Goal: Information Seeking & Learning: Find specific fact

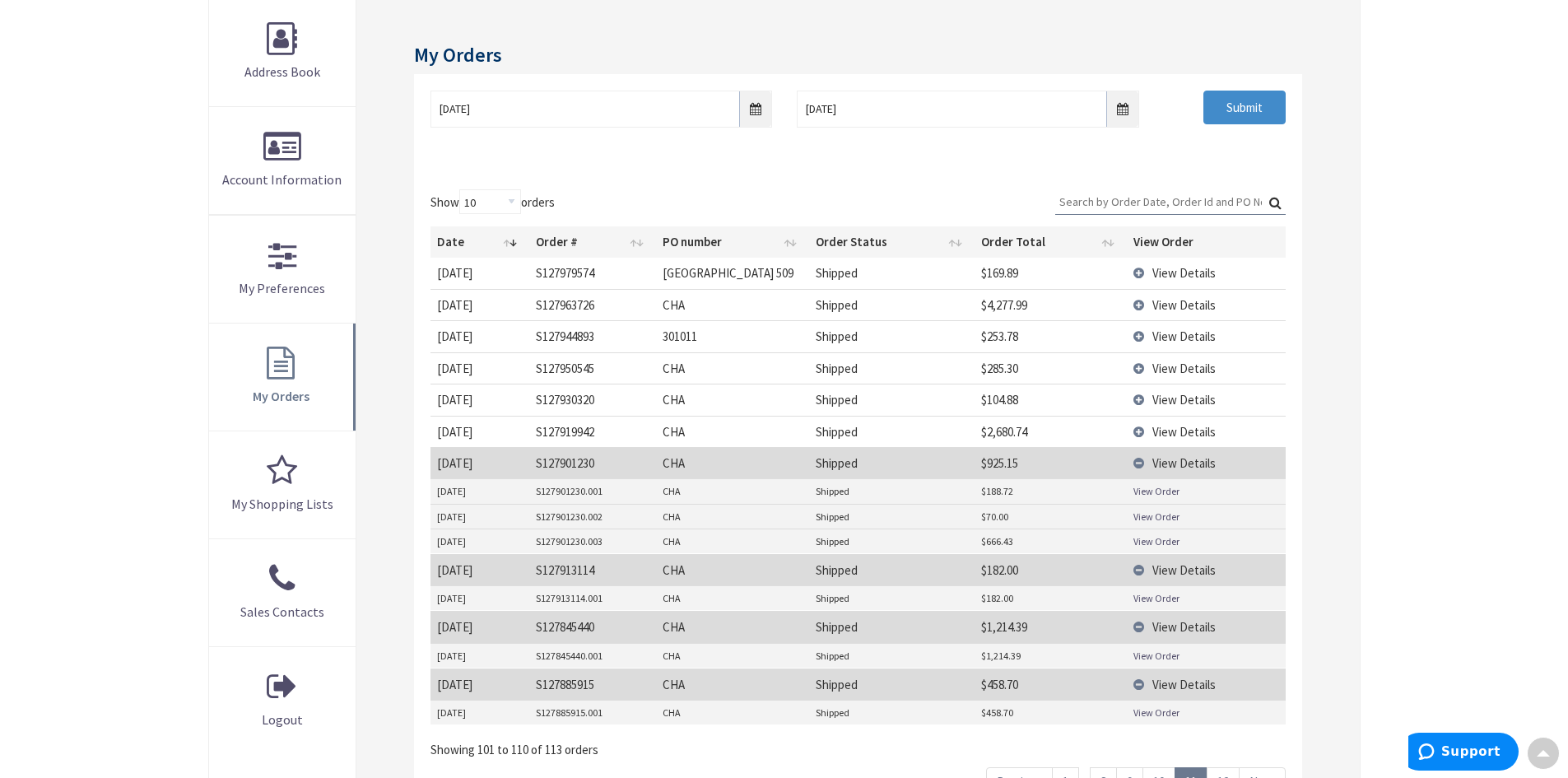
click at [1154, 542] on link "View Order" at bounding box center [1157, 541] width 46 height 14
click at [1152, 543] on link "View Order" at bounding box center [1157, 541] width 46 height 14
click at [1146, 542] on link "View Order" at bounding box center [1157, 541] width 46 height 14
click at [1145, 519] on link "View Order" at bounding box center [1157, 516] width 46 height 14
click at [1170, 543] on link "View Order" at bounding box center [1157, 541] width 46 height 14
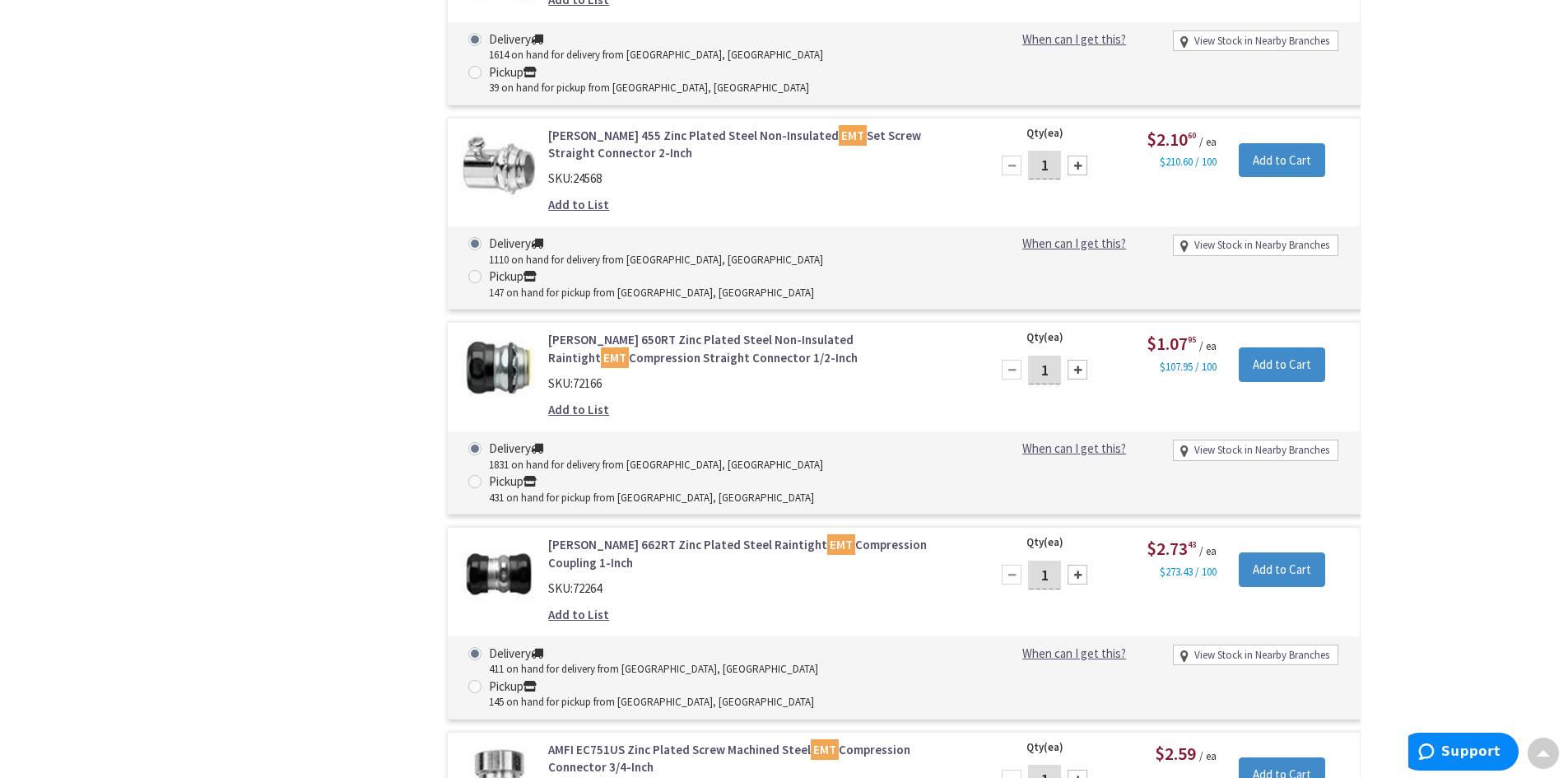
scroll to position [7414, 0]
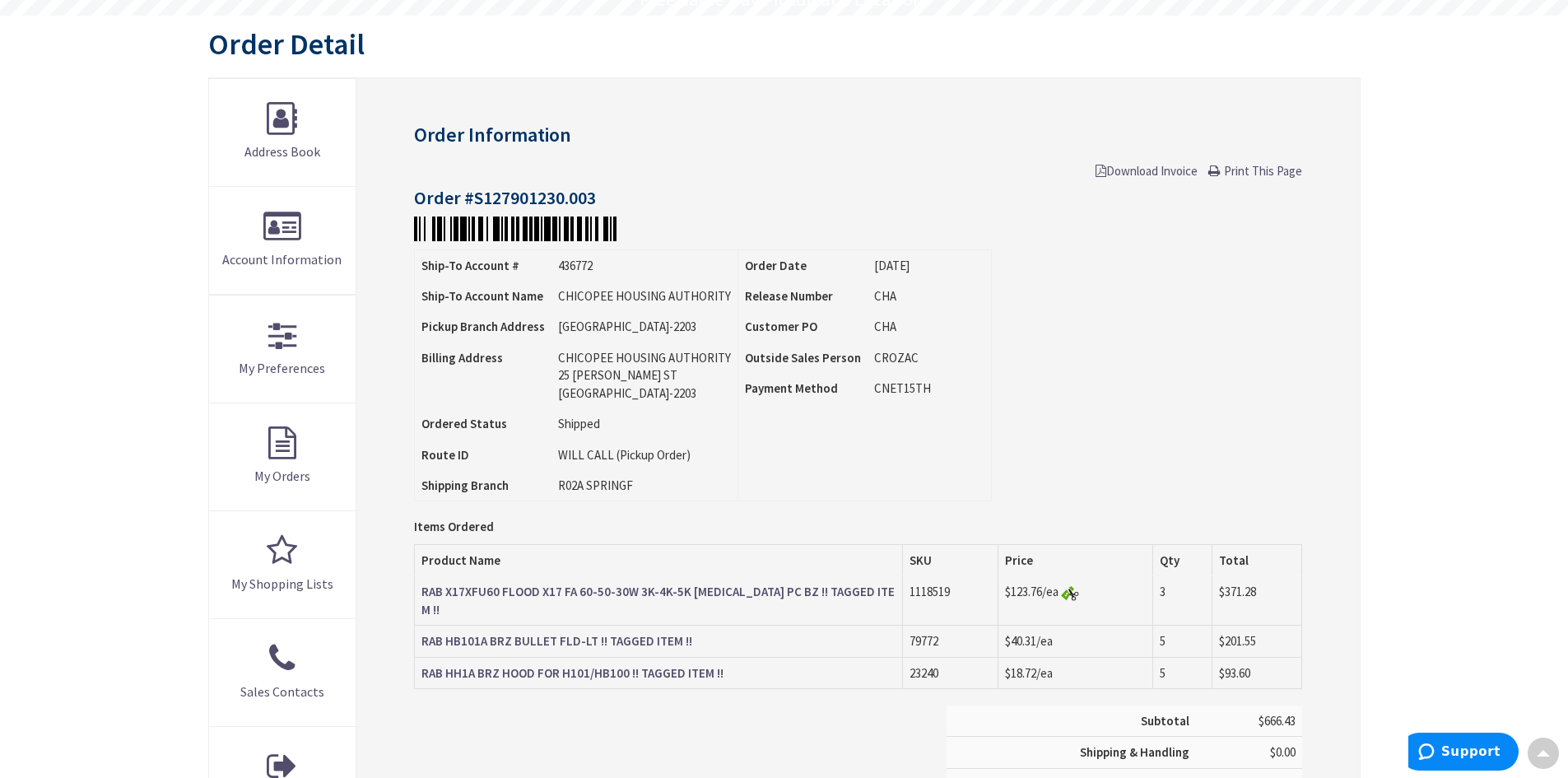
scroll to position [167, 0]
click at [445, 597] on strong "RAB X17XFU60 FLOOD X17 FA 60-50-30W 3K-4K-5K [MEDICAL_DATA] PC BZ !! TAGGED ITE…" at bounding box center [658, 598] width 473 height 33
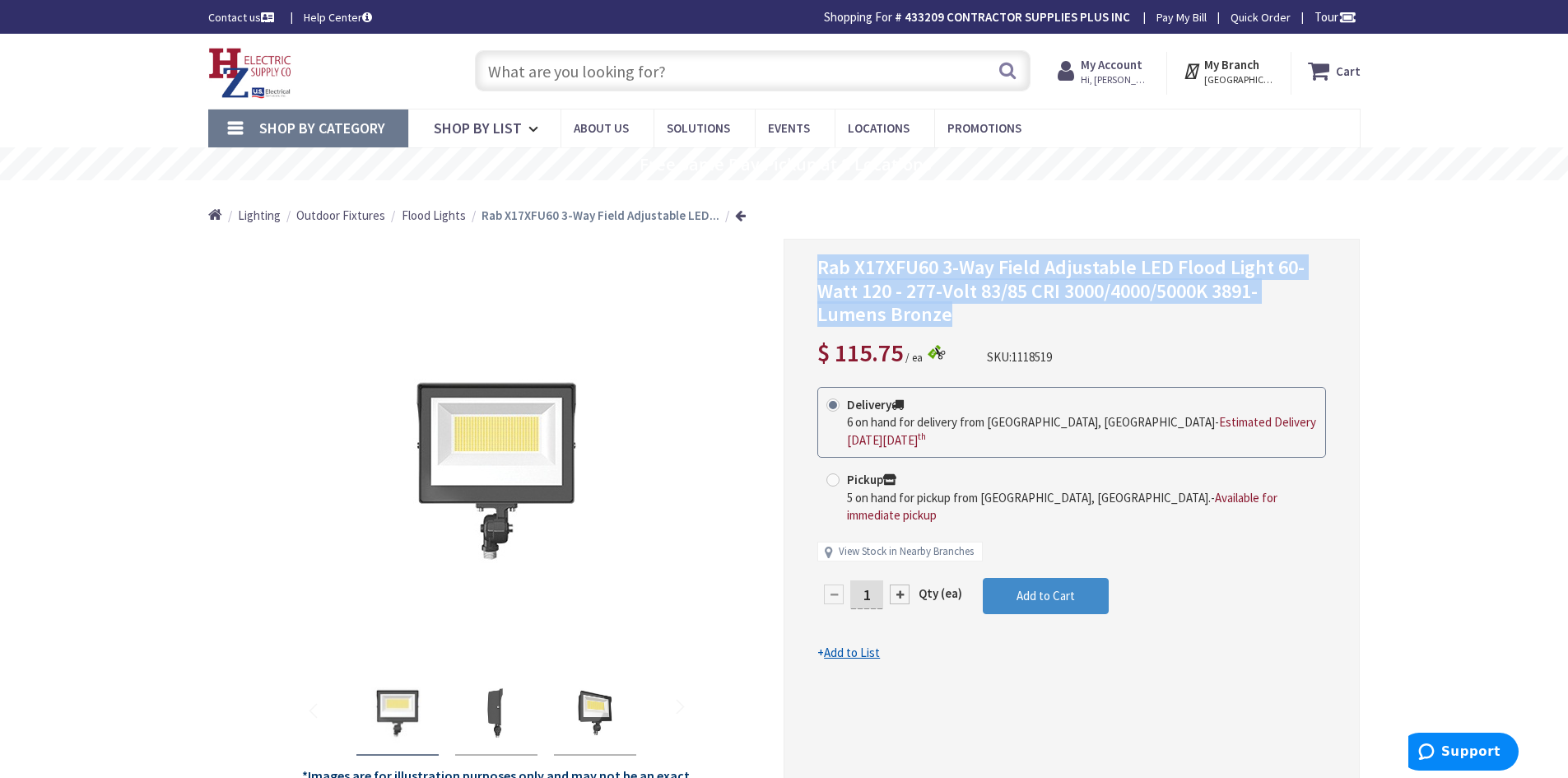
drag, startPoint x: 819, startPoint y: 267, endPoint x: 1094, endPoint y: 317, distance: 279.5
click at [1094, 317] on h1 "Rab X17XFU60 3-Way Field Adjustable LED Flood Light 60-Watt 120 - 277-Volt 83/8…" at bounding box center [1072, 291] width 508 height 71
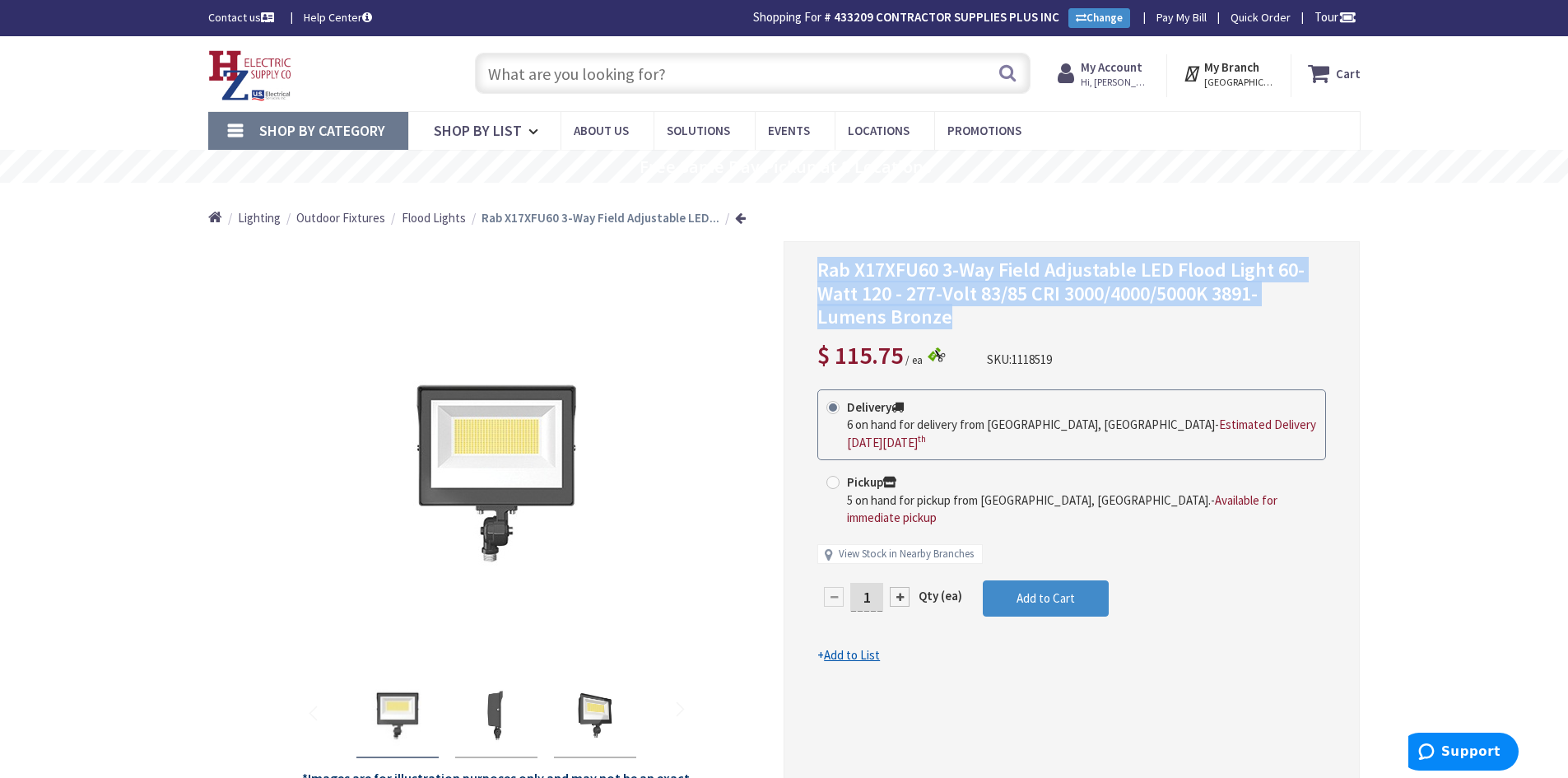
copy span "Rab X17XFU60 3-Way Field Adjustable LED Flood Light 60-Watt 120 - 277-Volt 83/8…"
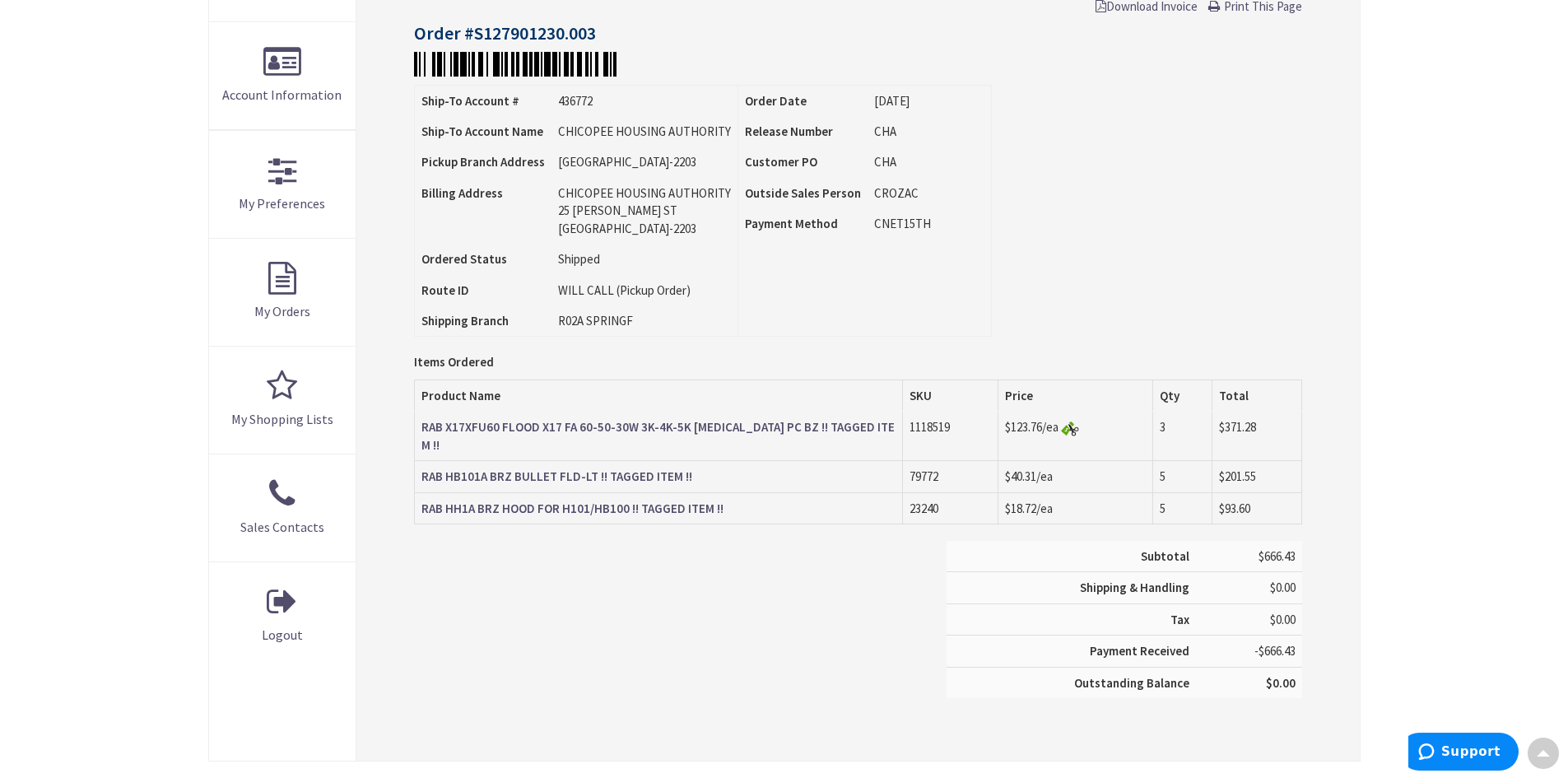
scroll to position [332, 0]
click at [633, 427] on strong "RAB X17XFU60 FLOOD X17 FA 60-50-30W 3K-4K-5K [MEDICAL_DATA] PC BZ !! TAGGED ITE…" at bounding box center [658, 436] width 473 height 33
click at [561, 469] on strong "RAB HB101A BRZ BULLET FLD-LT !! TAGGED ITEM !!" at bounding box center [557, 476] width 271 height 16
click at [536, 469] on strong "RAB HB101A BRZ BULLET FLD-LT !! TAGGED ITEM !!" at bounding box center [557, 476] width 271 height 16
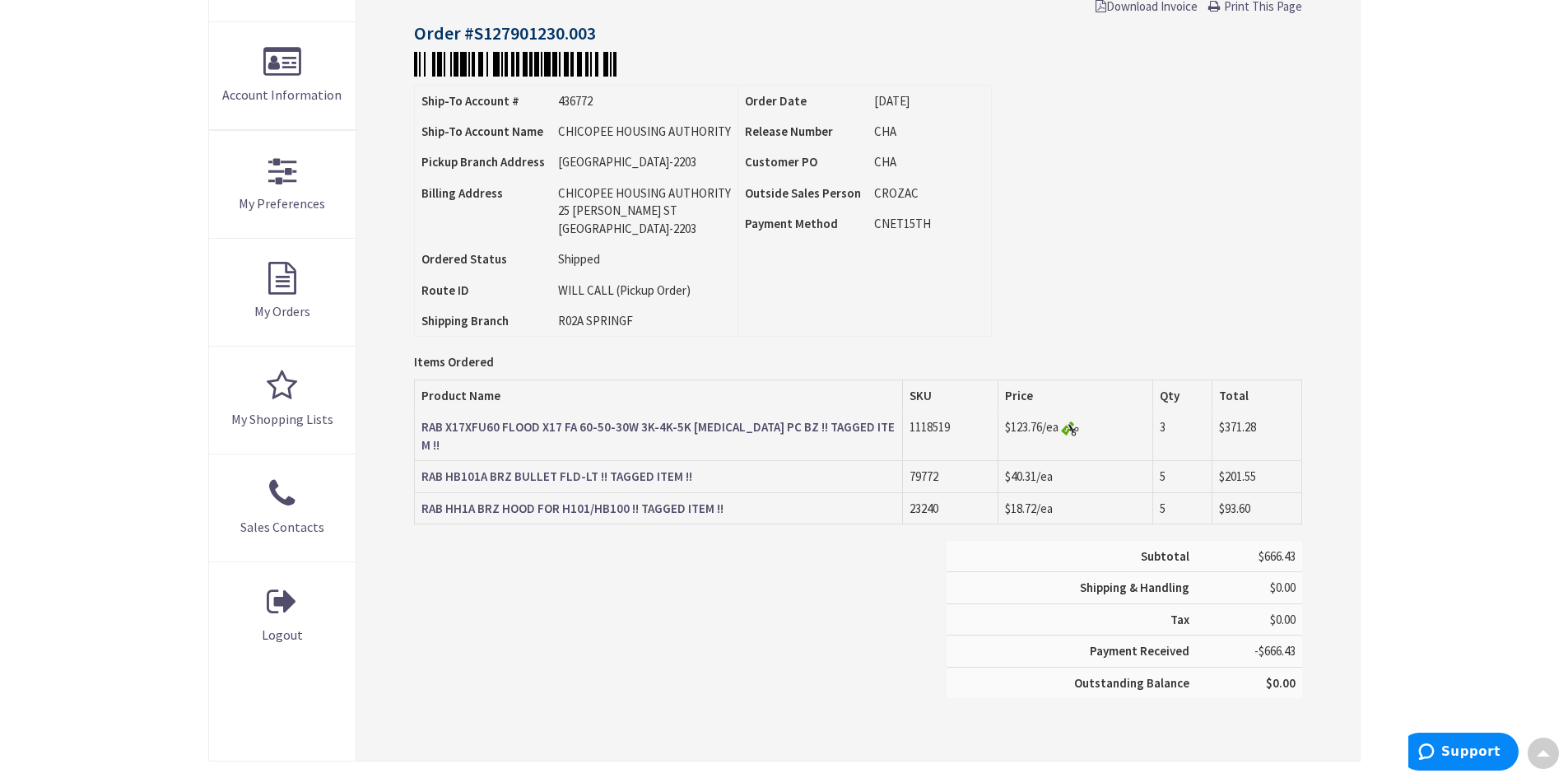
click at [495, 500] on strong "RAB HH1A BRZ HOOD FOR H101/HB100 !! TAGGED ITEM !!" at bounding box center [572, 508] width 302 height 16
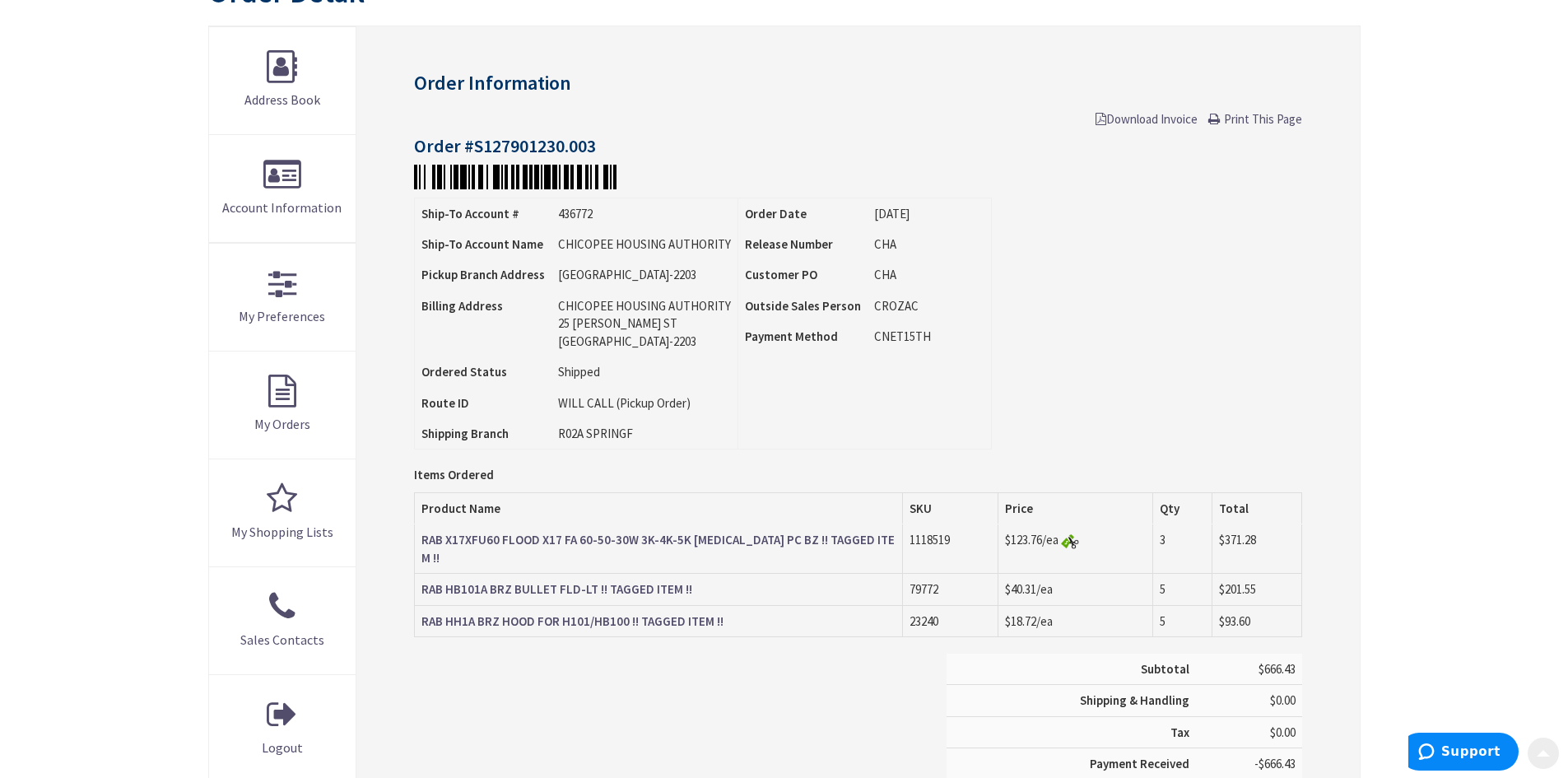
scroll to position [247, 0]
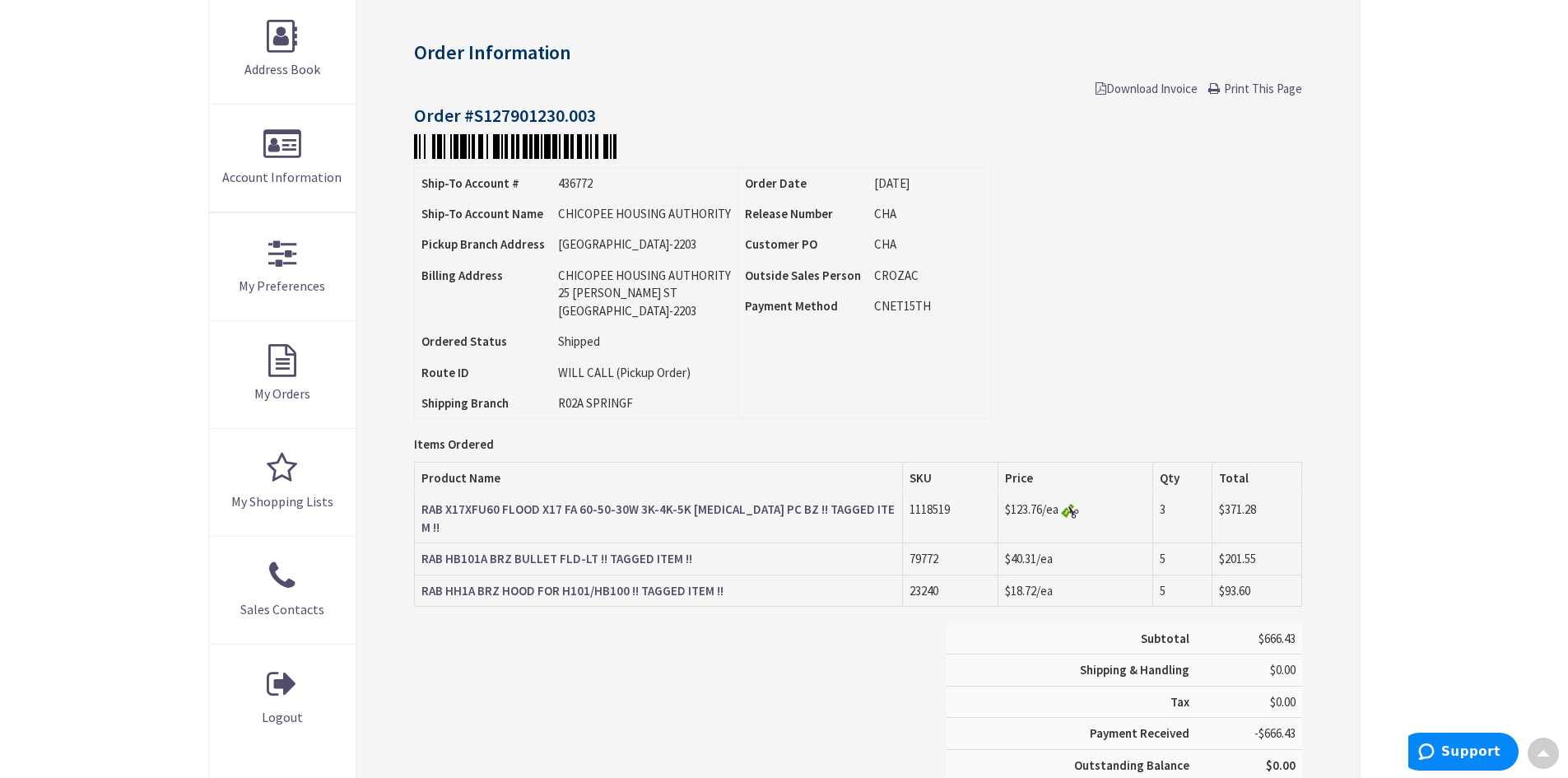
click at [548, 551] on strong "RAB HB101A BRZ BULLET FLD-LT !! TAGGED ITEM !!" at bounding box center [557, 559] width 271 height 16
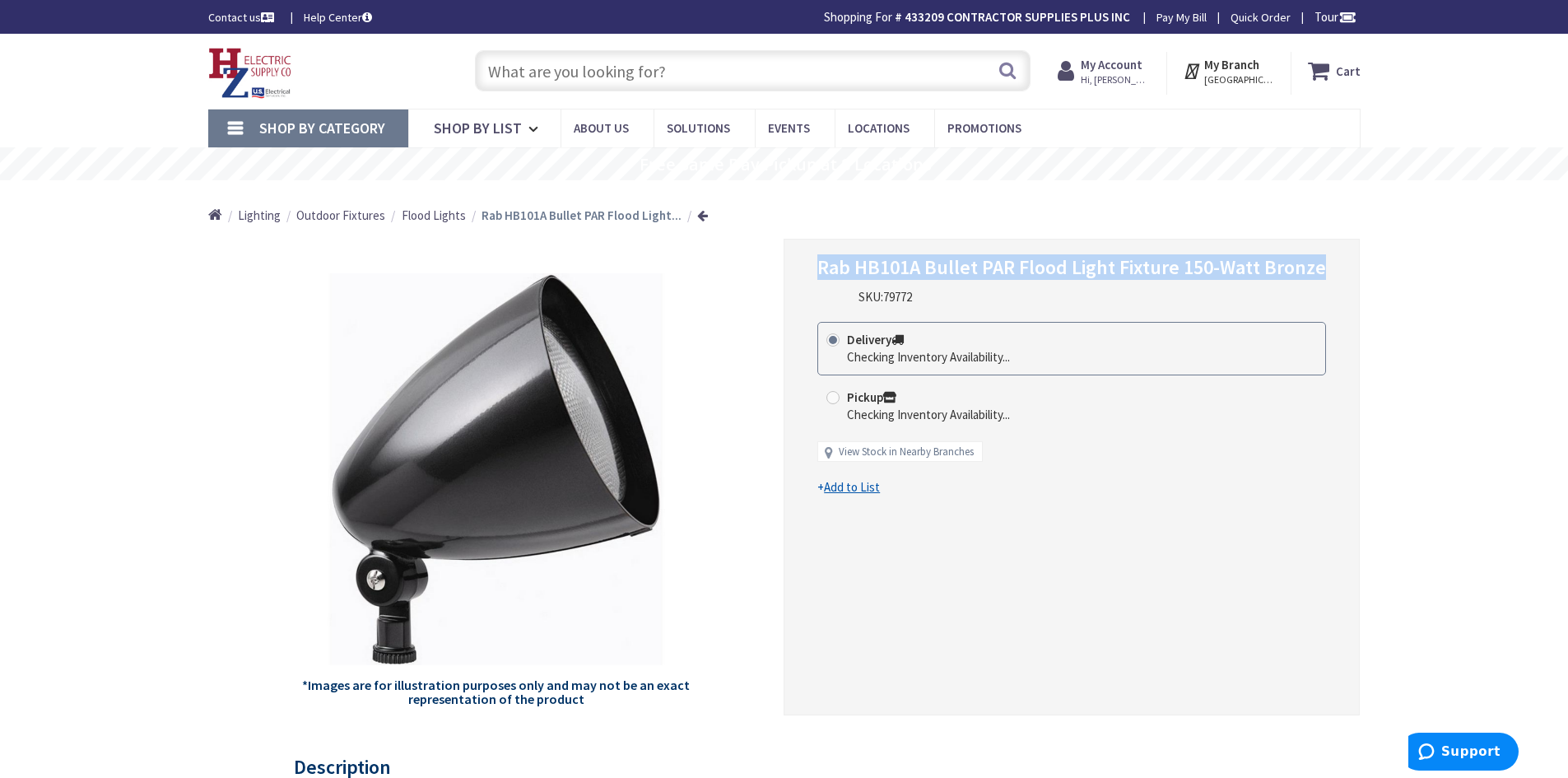
drag, startPoint x: 820, startPoint y: 268, endPoint x: 1323, endPoint y: 266, distance: 503.0
click at [1323, 266] on h1 "Rab HB101A Bullet PAR Flood Light Fixture 150-Watt Bronze" at bounding box center [1072, 268] width 508 height 24
copy span "Rab HB101A Bullet PAR Flood Light Fixture 150-Watt Bronze"
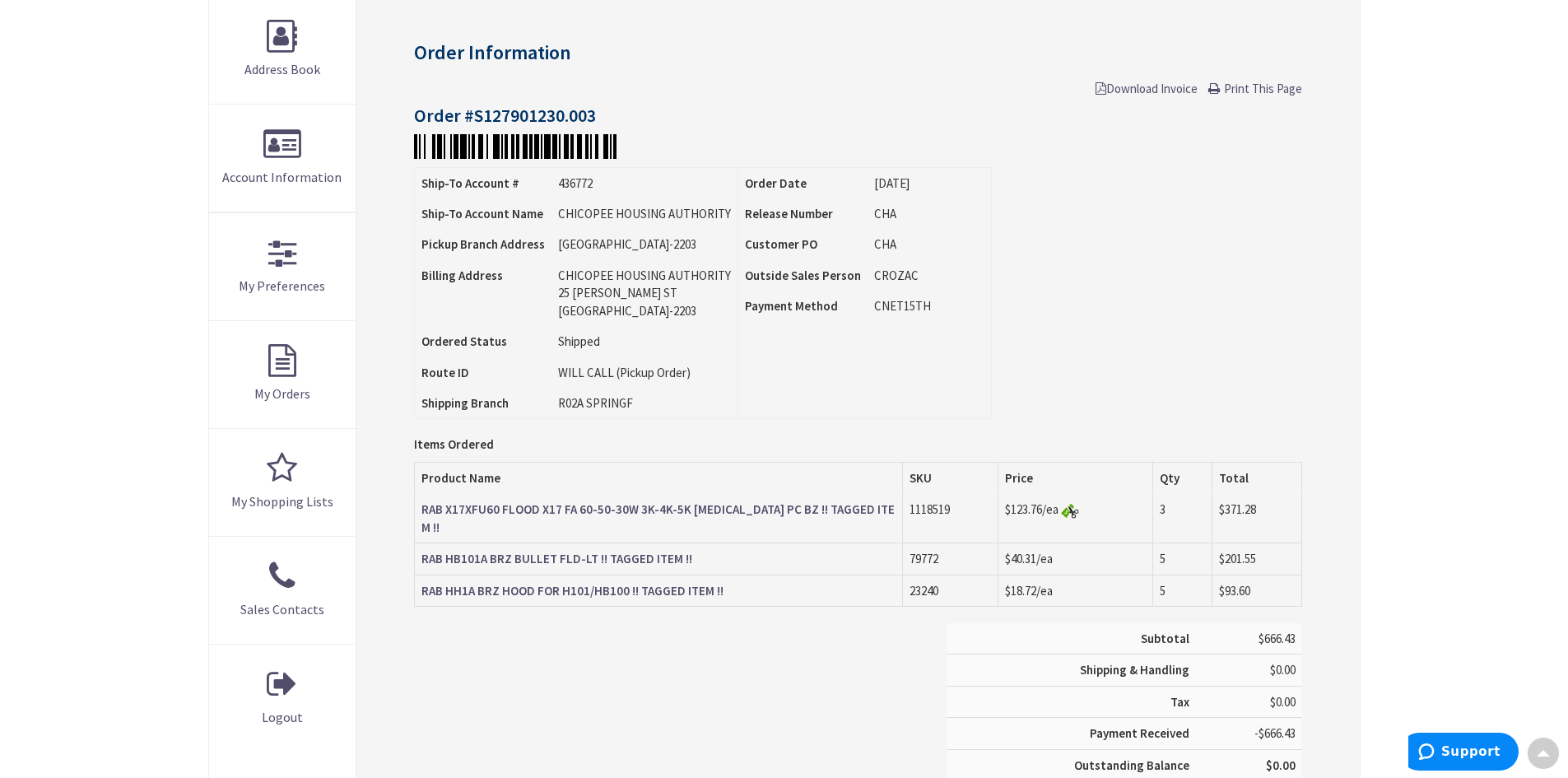
click at [609, 583] on strong "RAB HH1A BRZ HOOD FOR H101/HB100 !! TAGGED ITEM !!" at bounding box center [572, 590] width 302 height 16
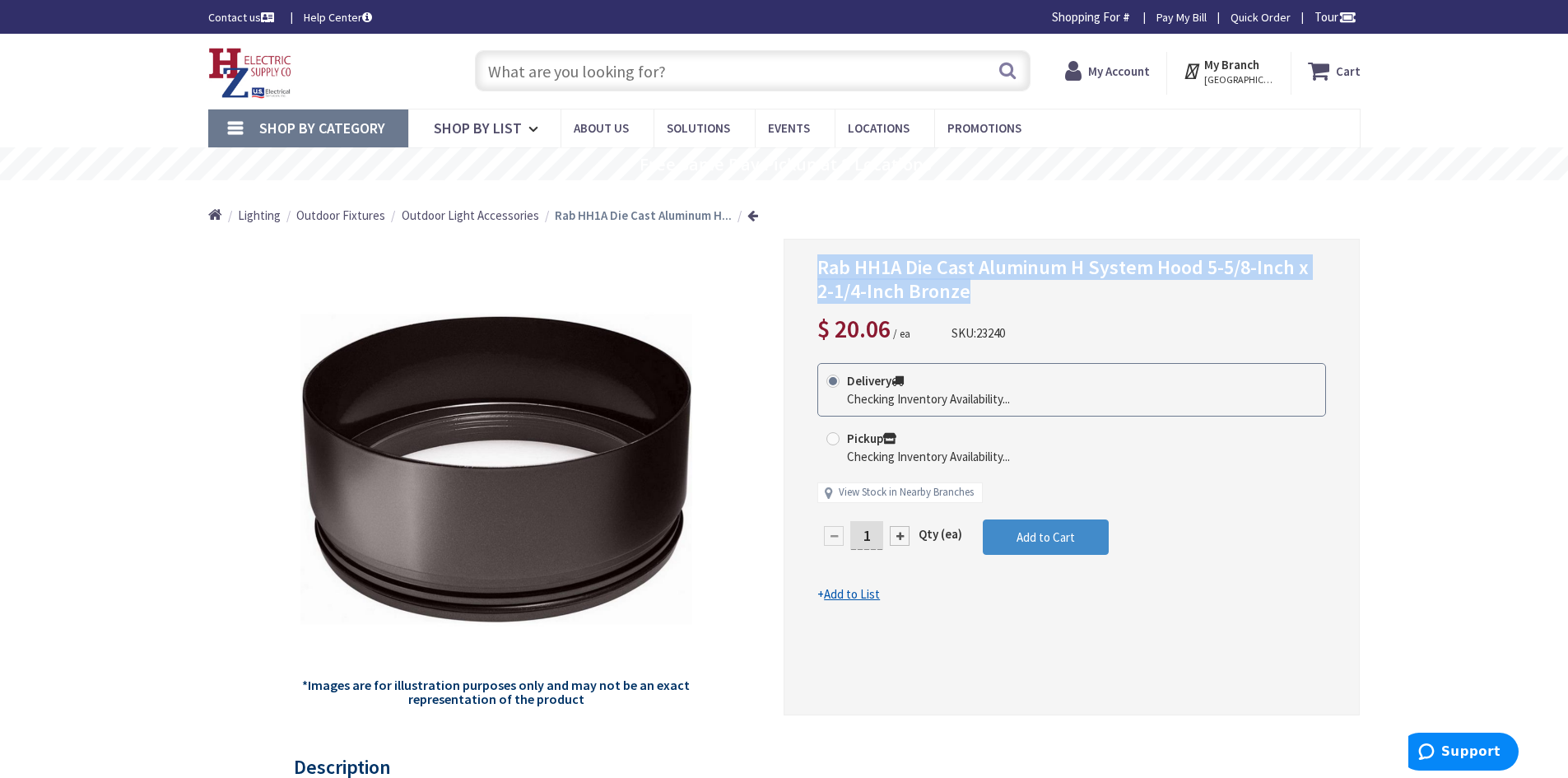
drag, startPoint x: 820, startPoint y: 267, endPoint x: 1063, endPoint y: 290, distance: 244.1
click at [1063, 290] on h1 "Rab HH1A Die Cast Aluminum H System Hood 5-5/8-Inch x 2-1/4-Inch Bronze" at bounding box center [1072, 280] width 508 height 48
copy span "Rab HH1A Die Cast Aluminum H System Hood 5-5/8-Inch x 2-1/4-Inch Bronze"
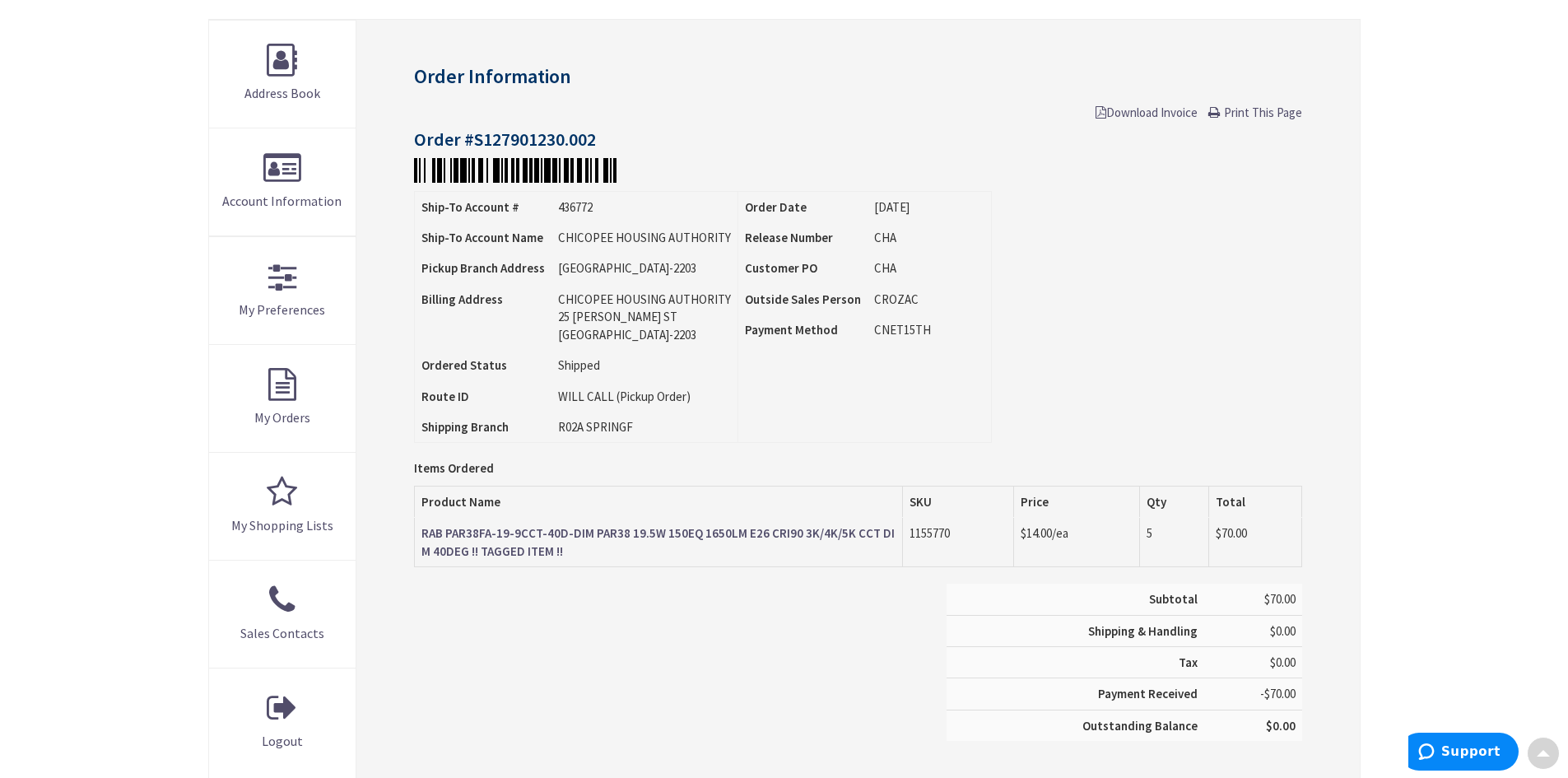
scroll to position [247, 0]
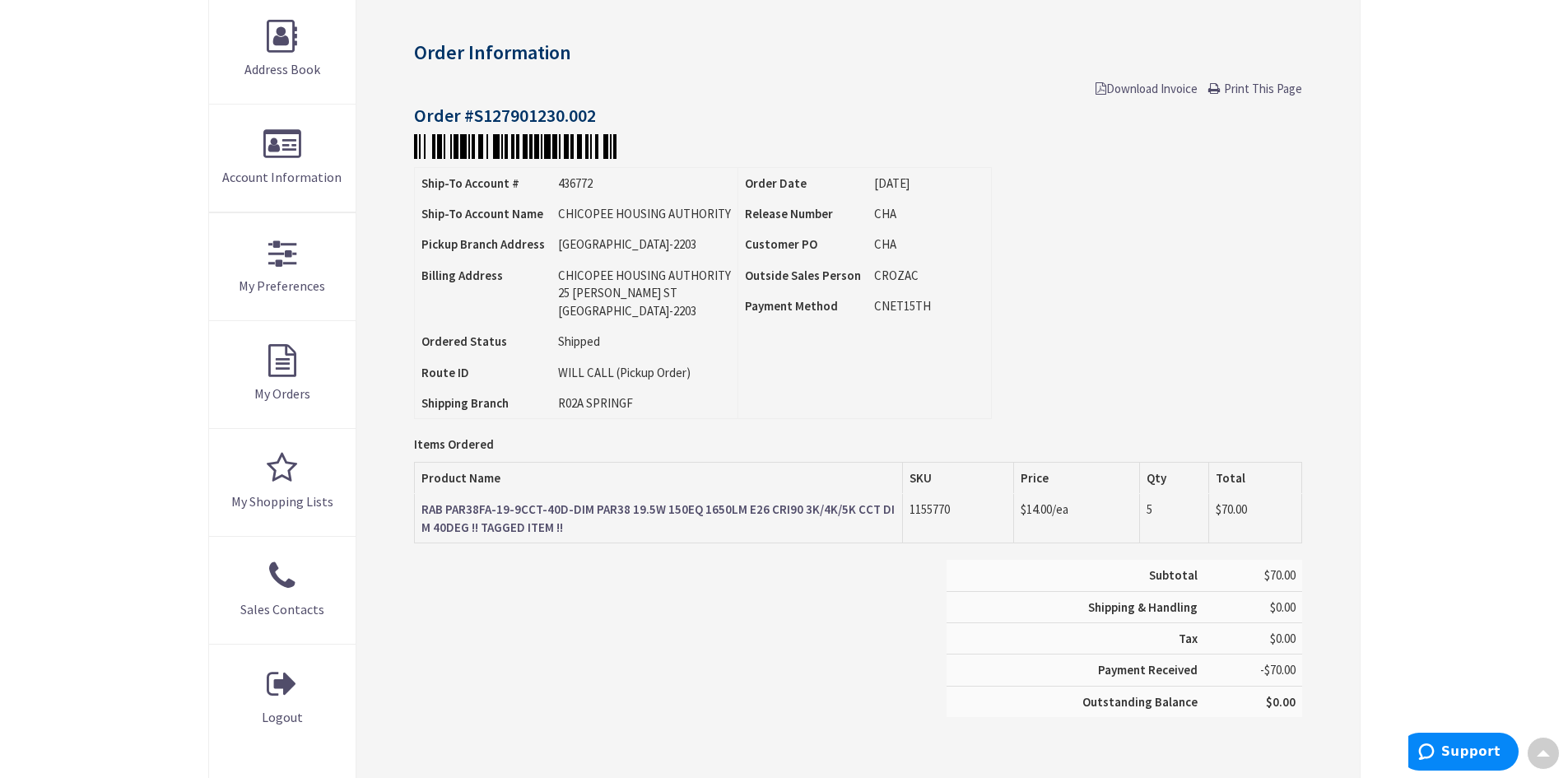
click at [568, 514] on strong "RAB PAR38FA-19-9CCT-40D-DIM PAR38 19.5W 150EQ 1650LM E26 CRI90 3K/4K/5K CCT DIM…" at bounding box center [658, 518] width 473 height 33
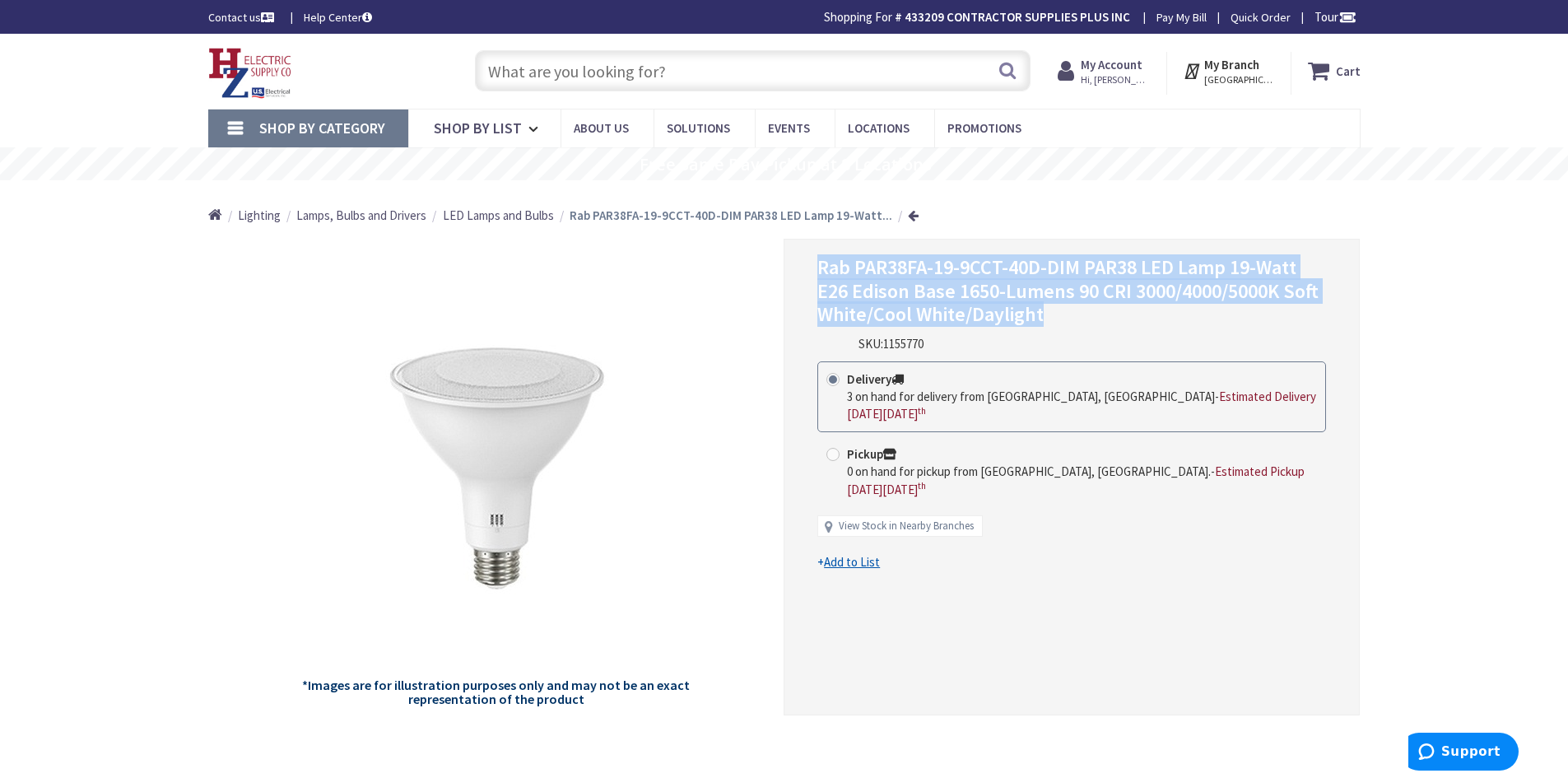
drag, startPoint x: 820, startPoint y: 268, endPoint x: 1060, endPoint y: 318, distance: 245.2
click at [1060, 318] on h1 "Rab PAR38FA-19-9CCT-40D-DIM PAR38 LED Lamp 19-Watt E26 Edison Base 1650-Lumens …" at bounding box center [1072, 291] width 508 height 71
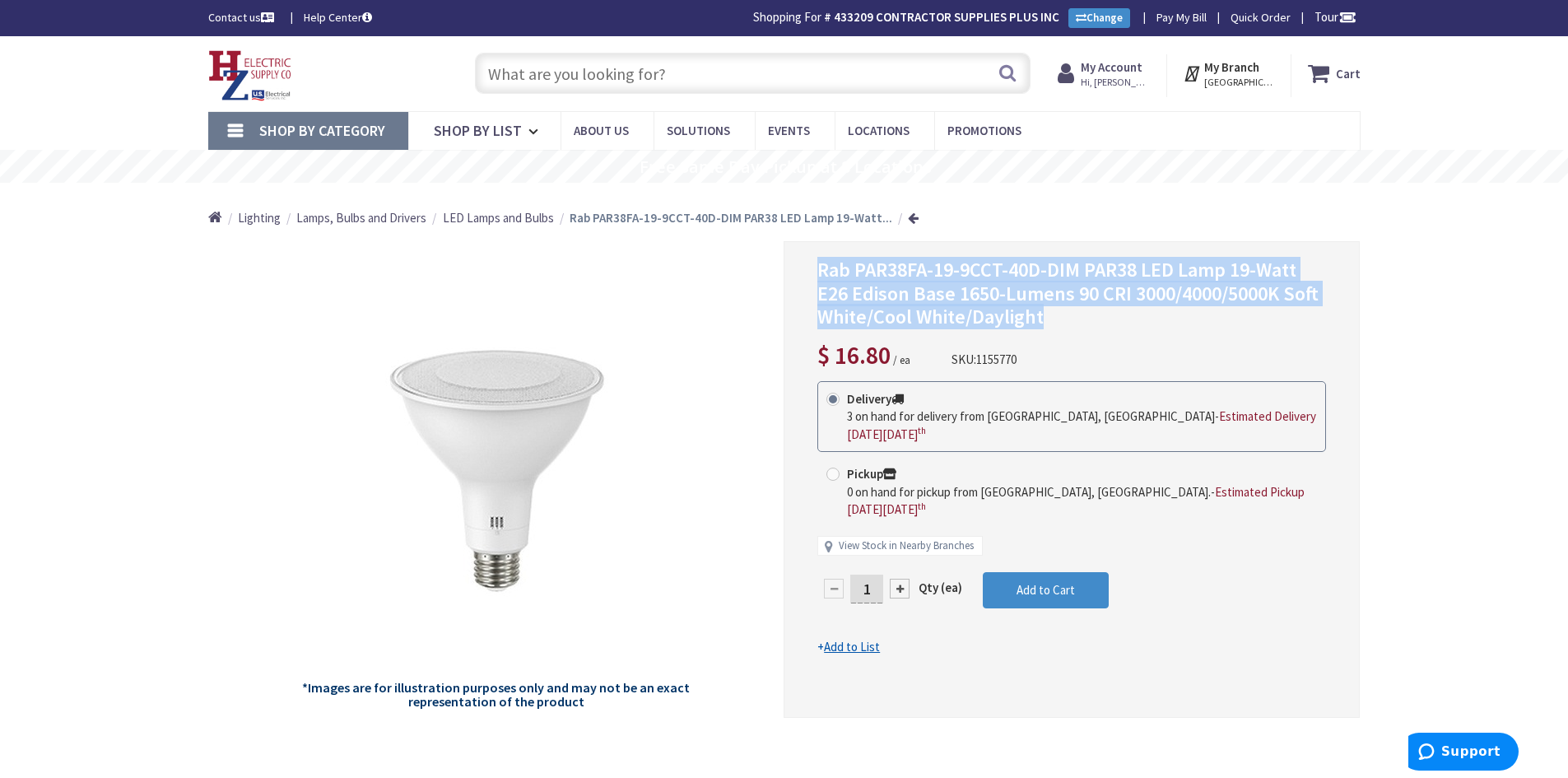
copy span "Rab PAR38FA-19-9CCT-40D-DIM PAR38 LED Lamp 19-Watt E26 Edison Base 1650-Lumens …"
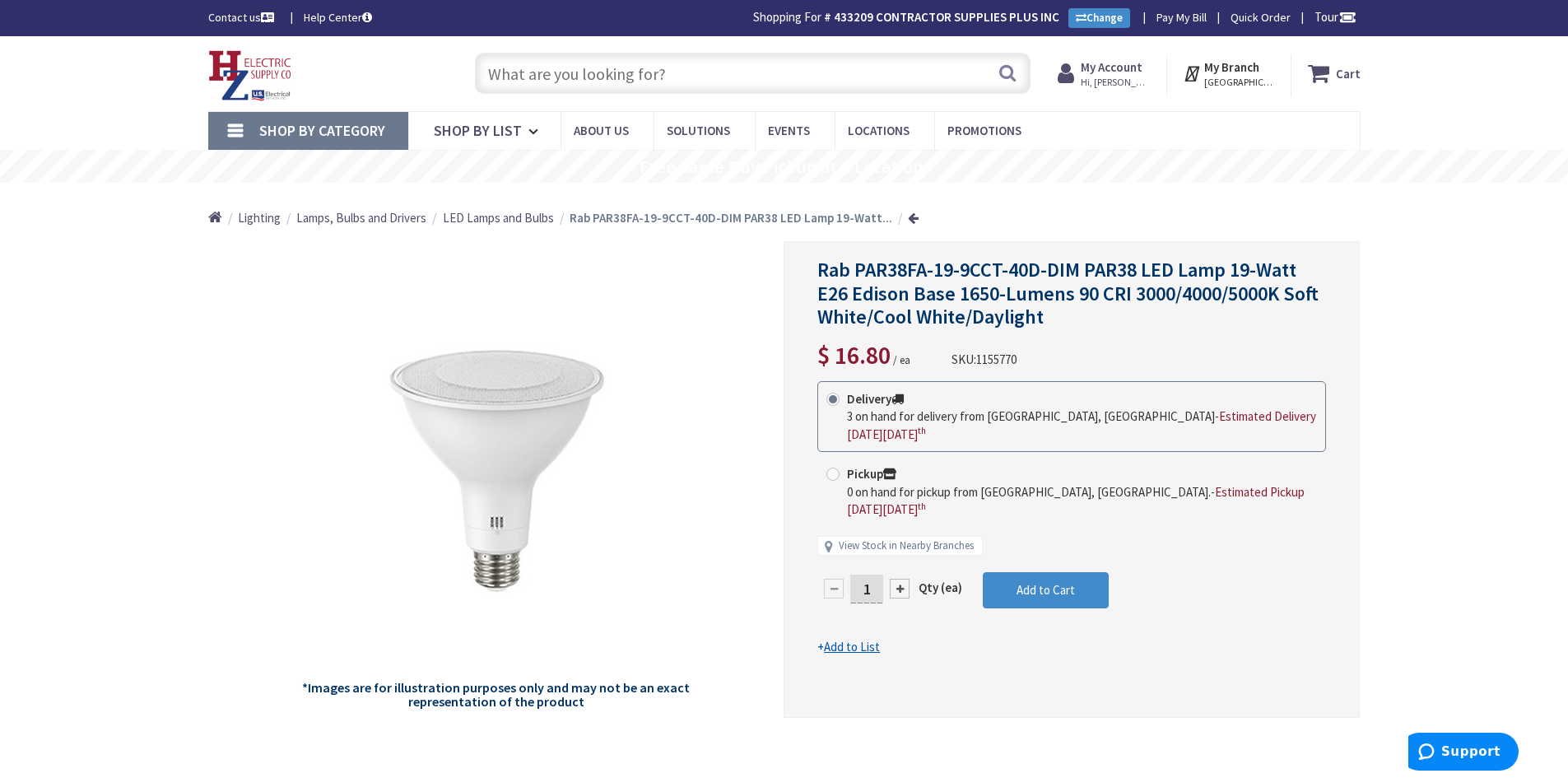
click at [645, 77] on input "text" at bounding box center [753, 73] width 556 height 42
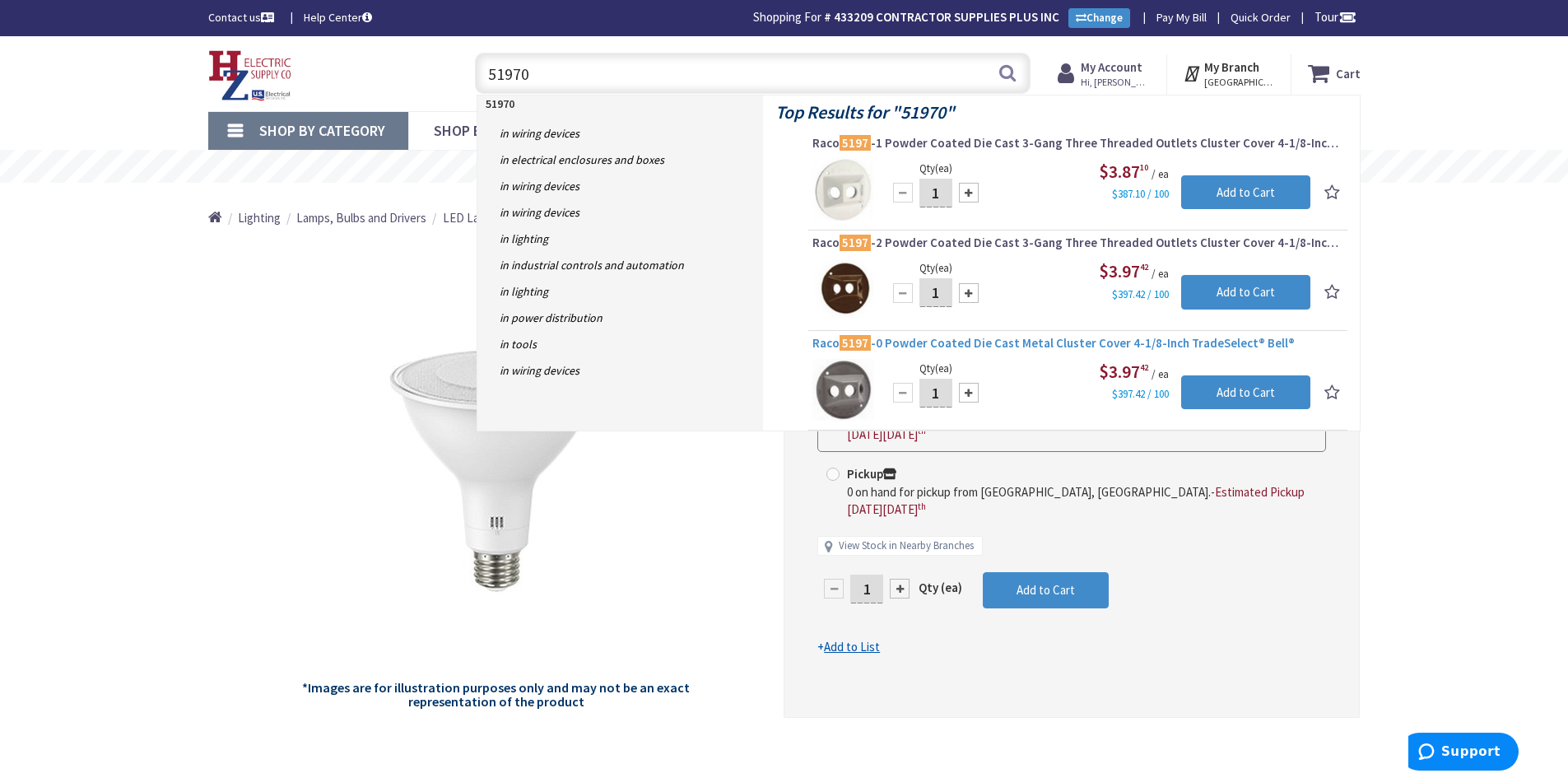
type input "51970"
click at [864, 347] on mark "5197" at bounding box center [855, 343] width 31 height 20
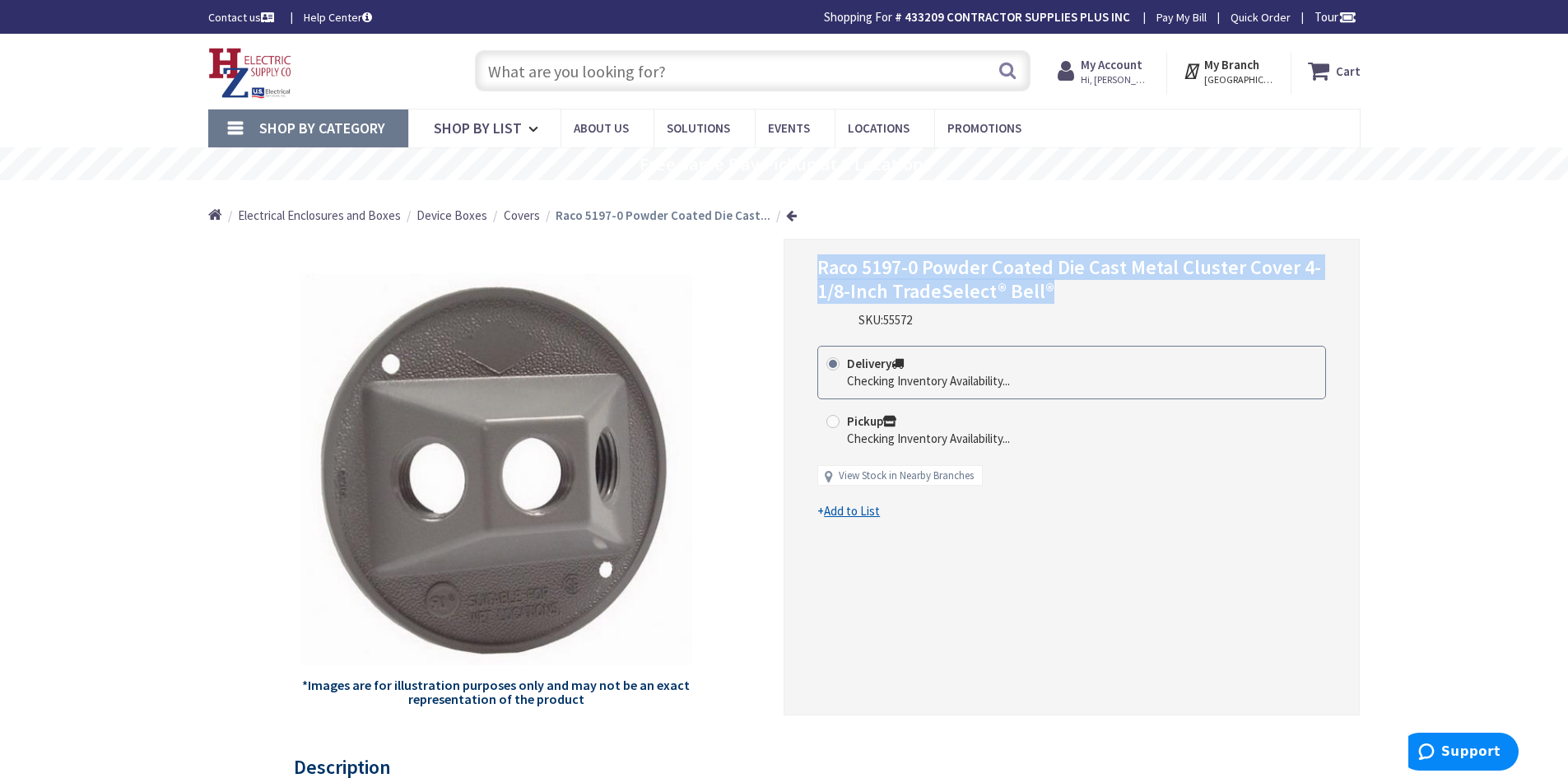
drag, startPoint x: 819, startPoint y: 267, endPoint x: 1064, endPoint y: 285, distance: 245.7
click at [1091, 293] on h1 "Raco 5197-0 Powder Coated Die Cast Metal Cluster Cover 4-1/8-Inch TradeSelect® …" at bounding box center [1072, 280] width 508 height 48
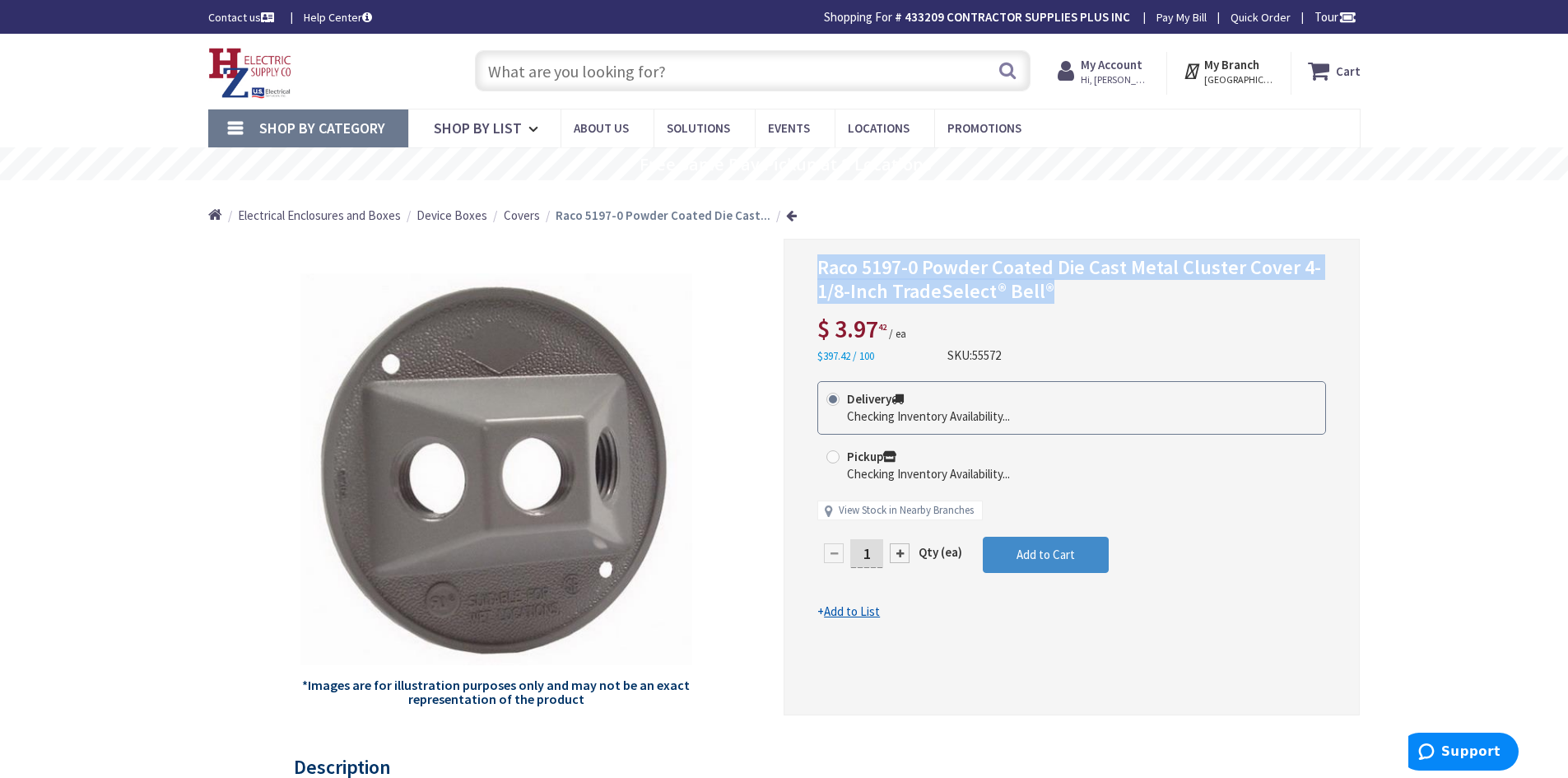
copy span "Raco 5197-0 Powder Coated Die Cast Metal Cluster Cover 4-1/8-Inch TradeSelect® …"
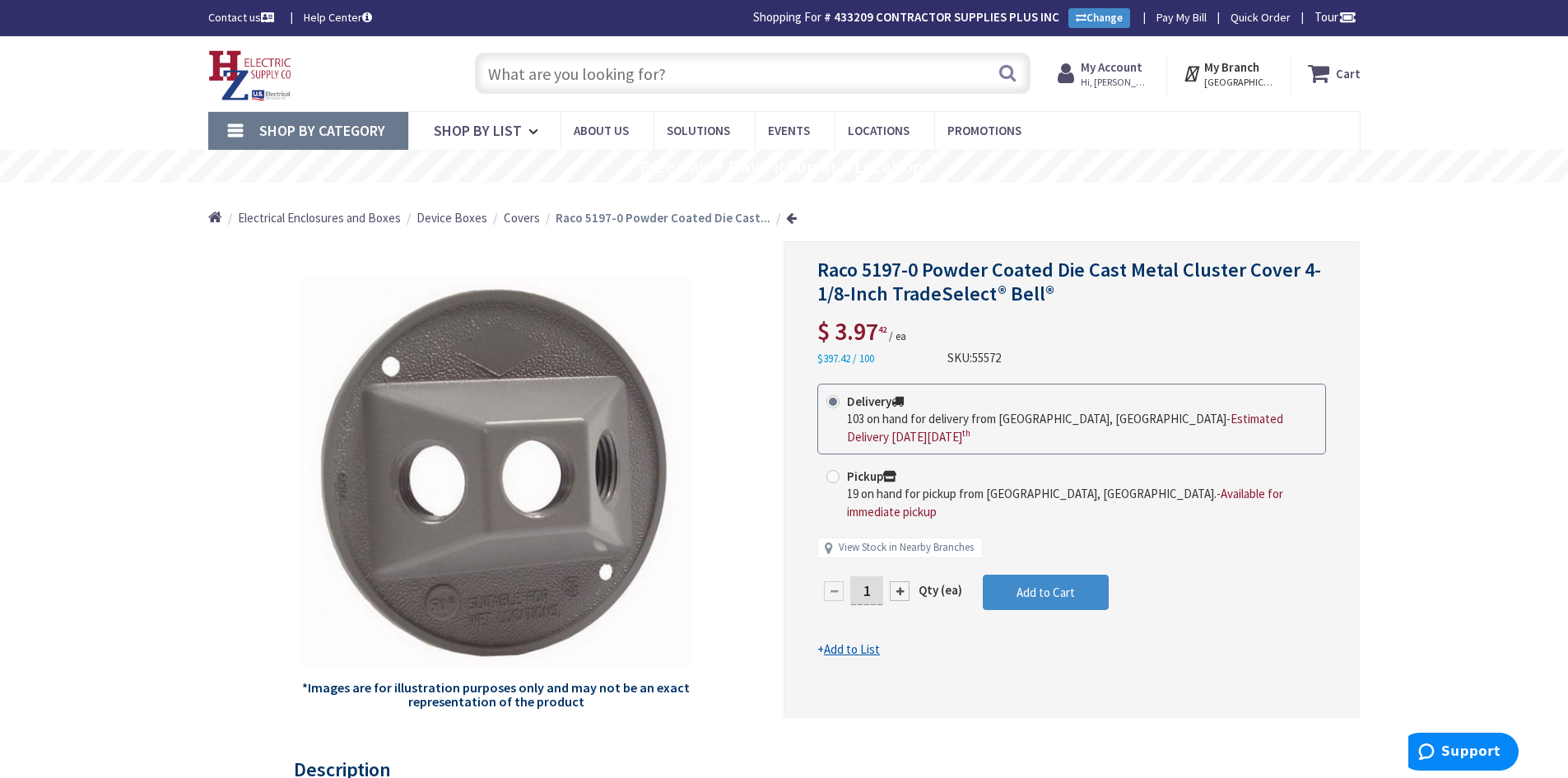
click at [600, 78] on input "text" at bounding box center [753, 73] width 556 height 42
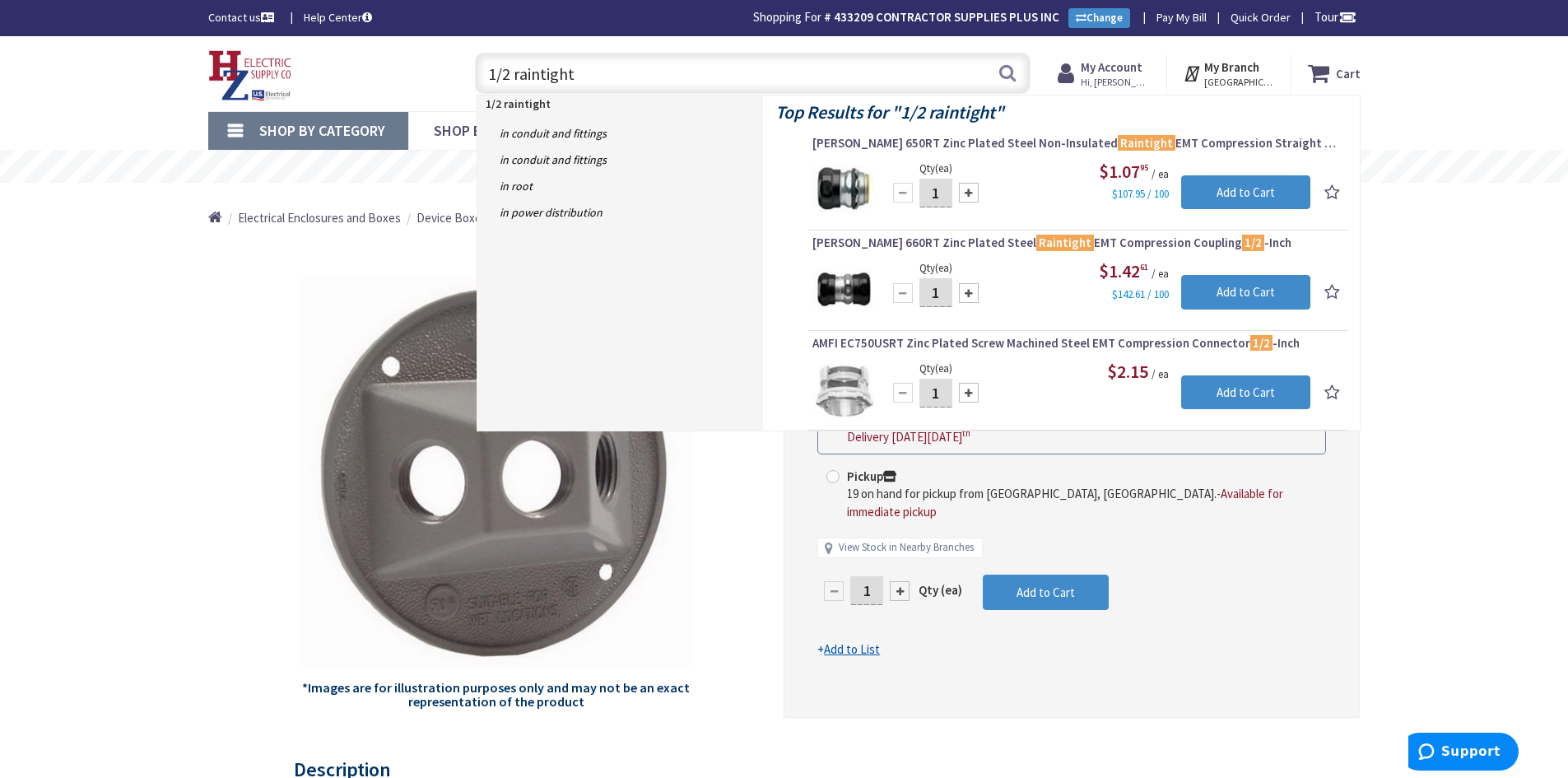
type input "1/2 raintight"
click at [763, 550] on div "*Images are for illustration purposes only and may not be an exact representati…" at bounding box center [496, 479] width 576 height 476
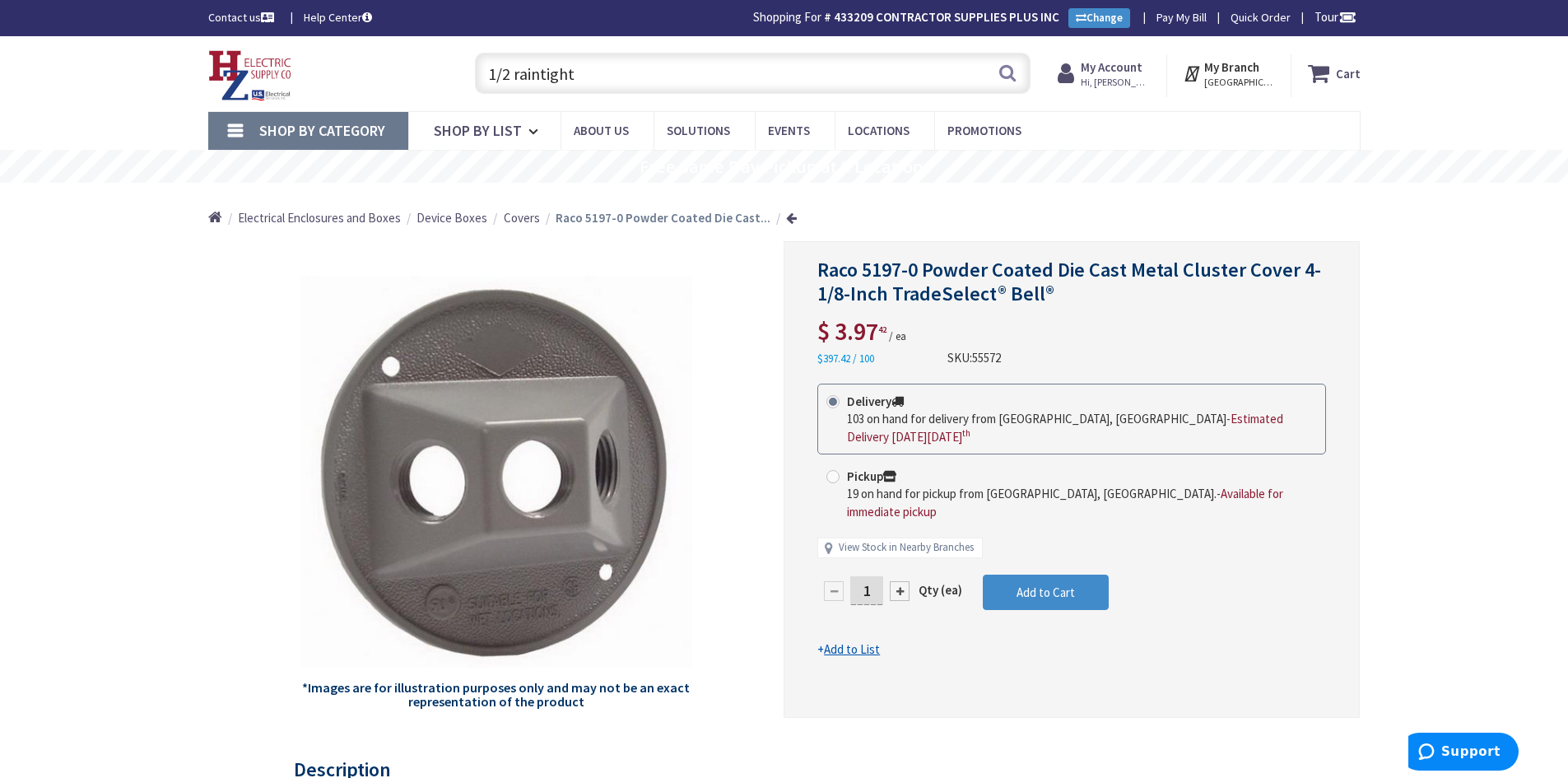
click at [556, 506] on img at bounding box center [496, 472] width 392 height 392
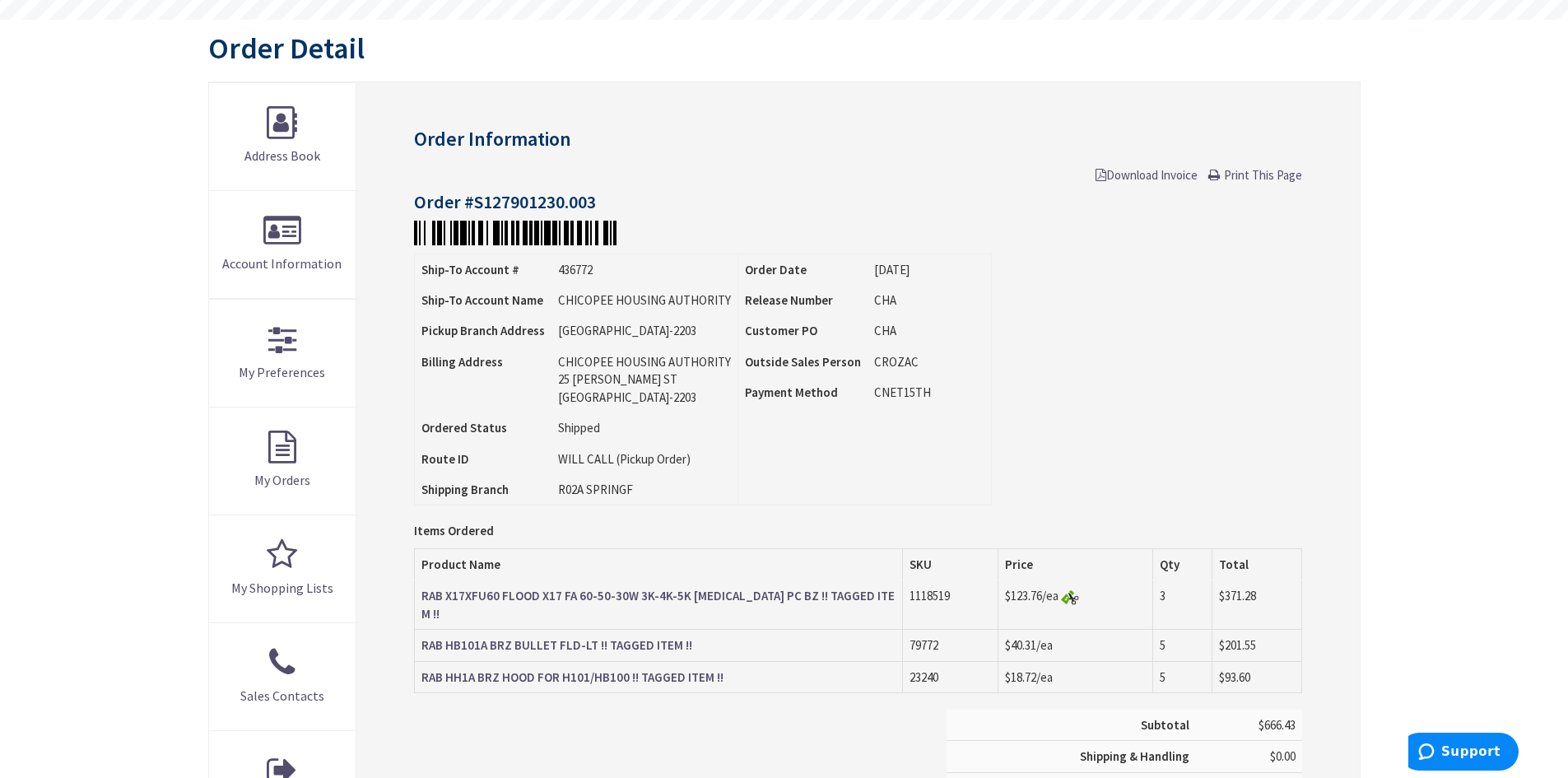
scroll to position [329, 0]
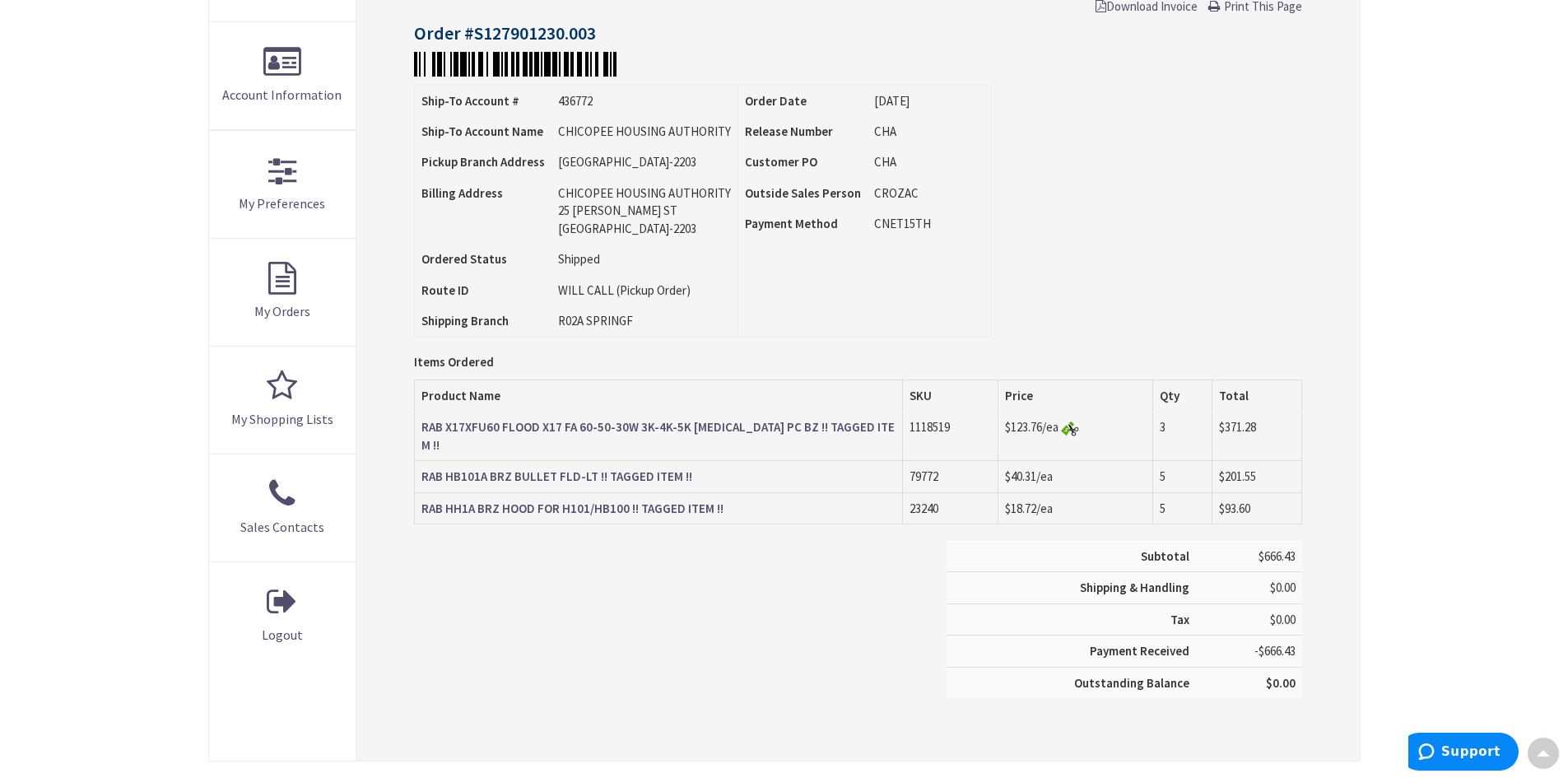
click at [599, 469] on strong "RAB HB101A BRZ BULLET FLD-LT !! TAGGED ITEM !!" at bounding box center [557, 476] width 271 height 16
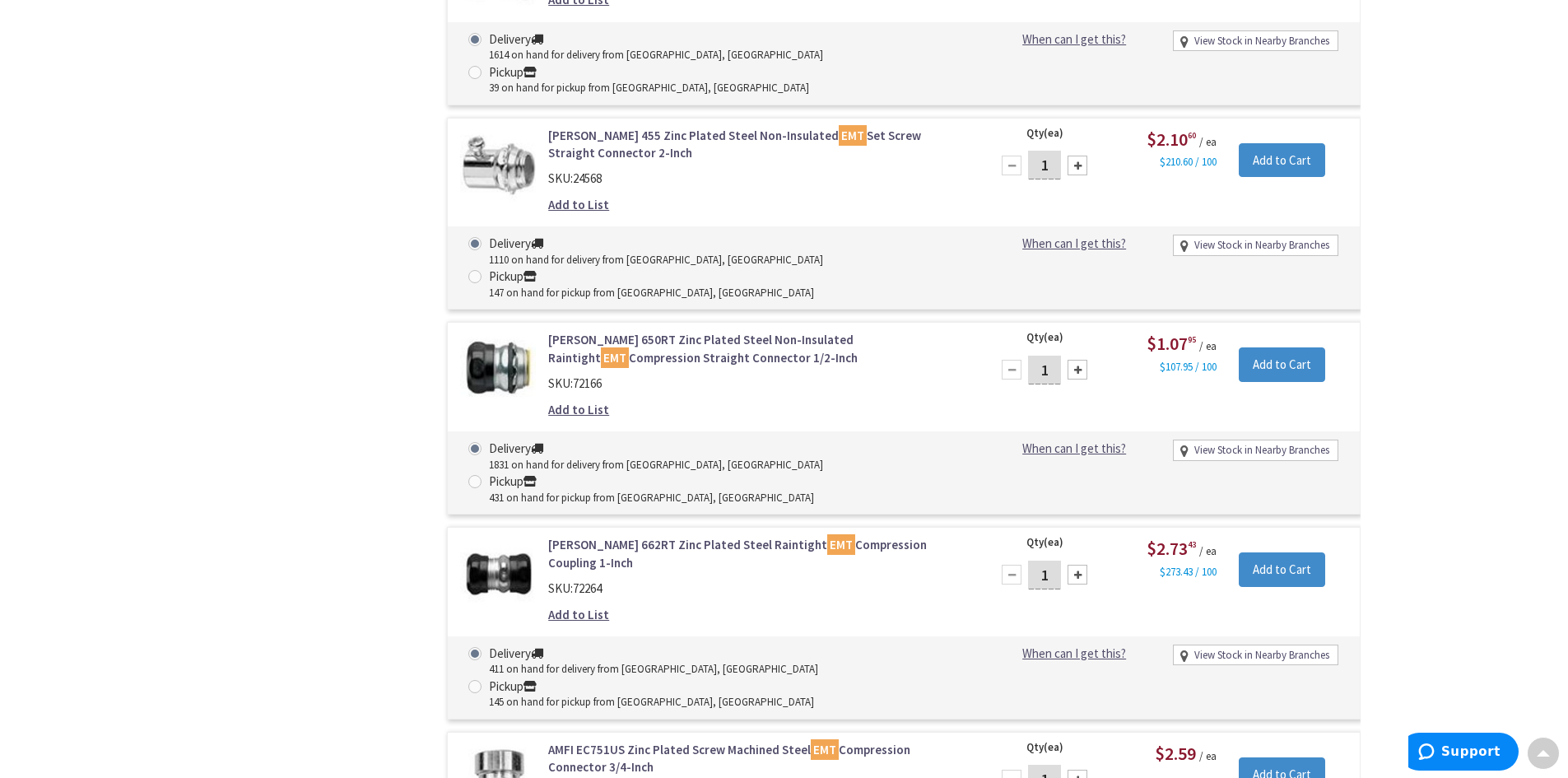
scroll to position [7414, 0]
